Goal: Information Seeking & Learning: Check status

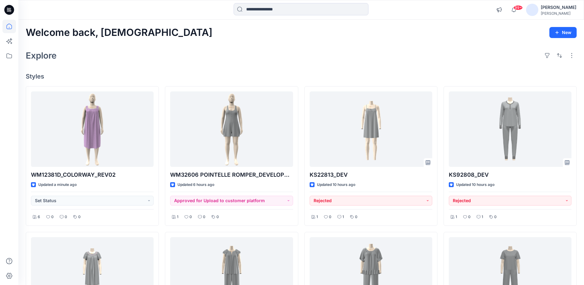
scroll to position [61, 0]
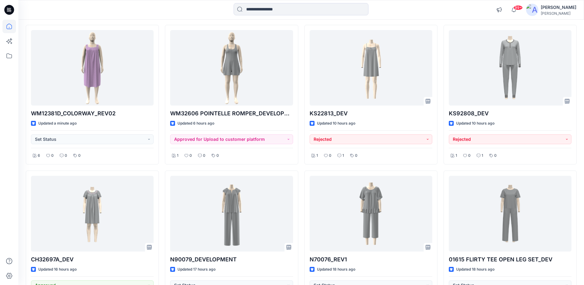
click at [522, 9] on span "99+" at bounding box center [517, 7] width 9 height 5
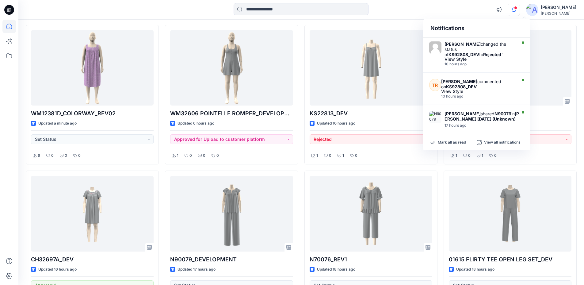
click at [475, 11] on div "Notifications [PERSON_NAME] changed the status of KS92808_DEV to Rejected ` Vie…" at bounding box center [300, 9] width 565 height 13
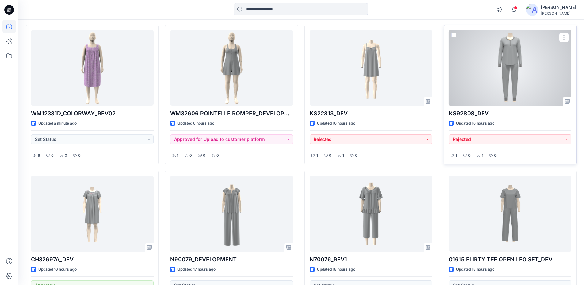
click at [496, 59] on div at bounding box center [510, 68] width 123 height 76
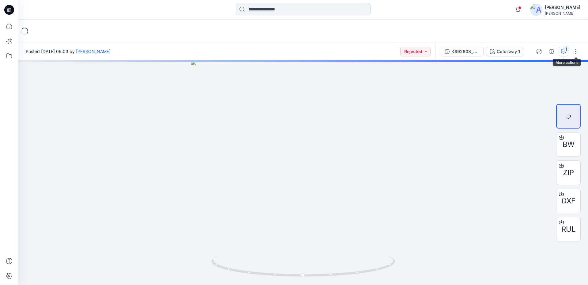
click at [565, 51] on div "1" at bounding box center [566, 49] width 6 height 6
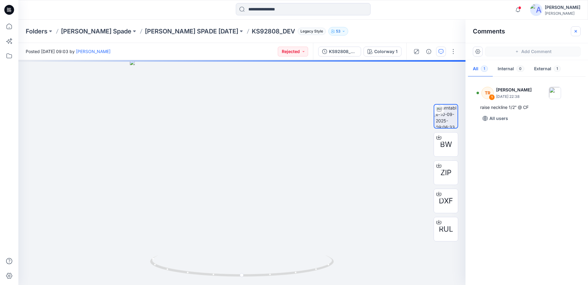
click at [575, 31] on icon "button" at bounding box center [576, 31] width 5 height 5
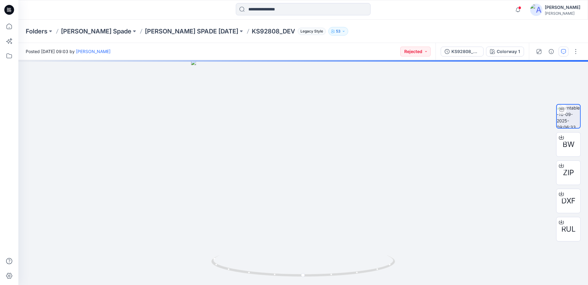
click at [12, 8] on icon at bounding box center [9, 10] width 10 height 10
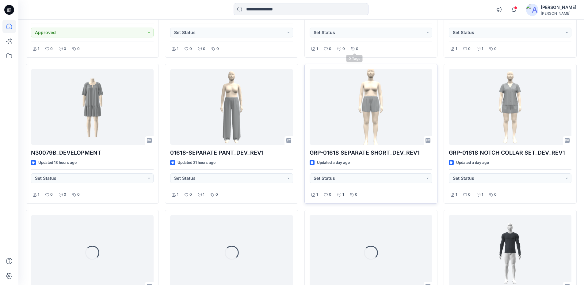
scroll to position [323, 0]
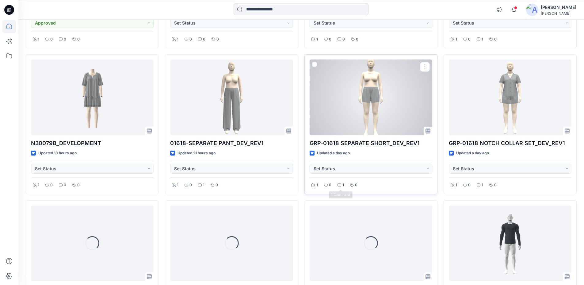
click at [336, 184] on div "1" at bounding box center [341, 185] width 10 height 8
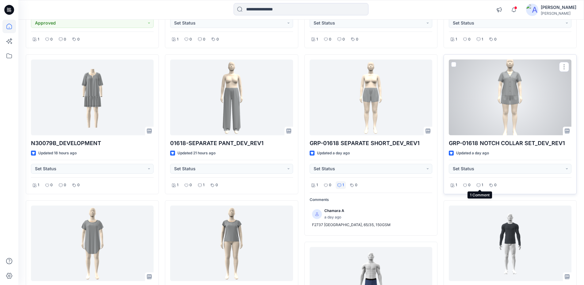
click at [479, 185] on icon at bounding box center [478, 185] width 4 height 4
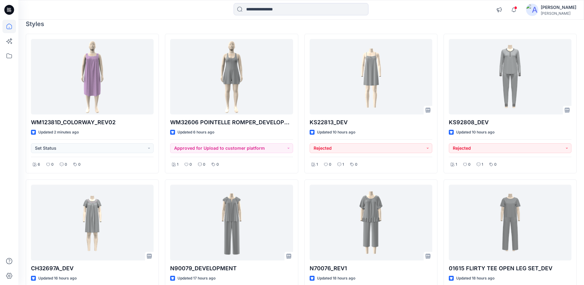
scroll to position [0, 0]
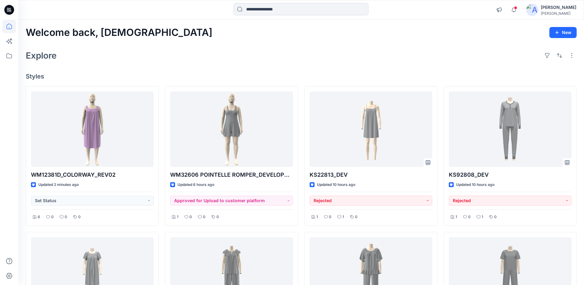
click at [324, 50] on div "Explore" at bounding box center [301, 55] width 551 height 15
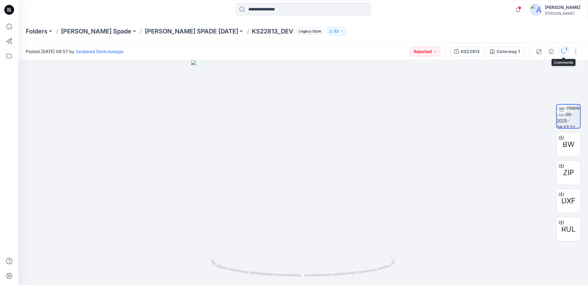
click at [564, 50] on div "1" at bounding box center [566, 49] width 6 height 6
